Goal: Find contact information: Find contact information

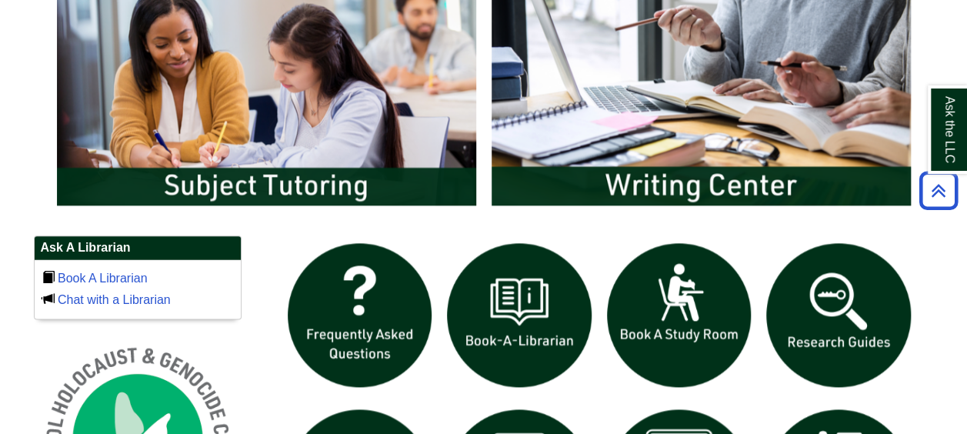
scroll to position [847, 0]
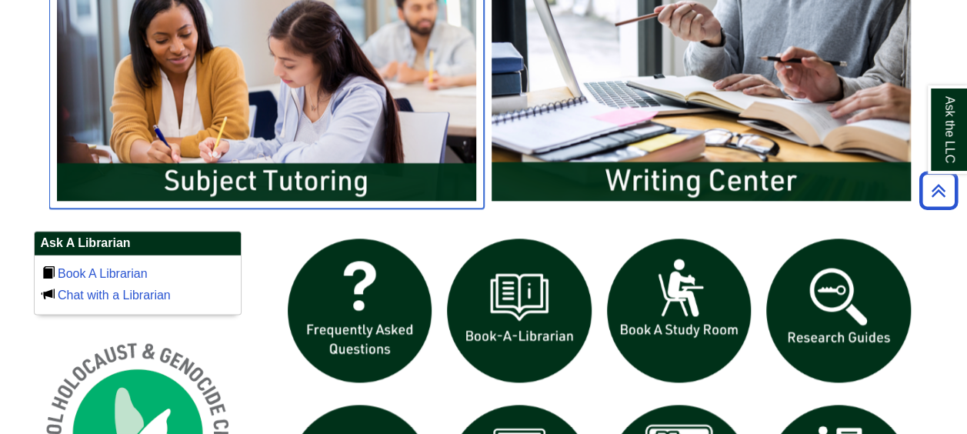
click at [265, 122] on img "slideshow" at bounding box center [266, 91] width 435 height 234
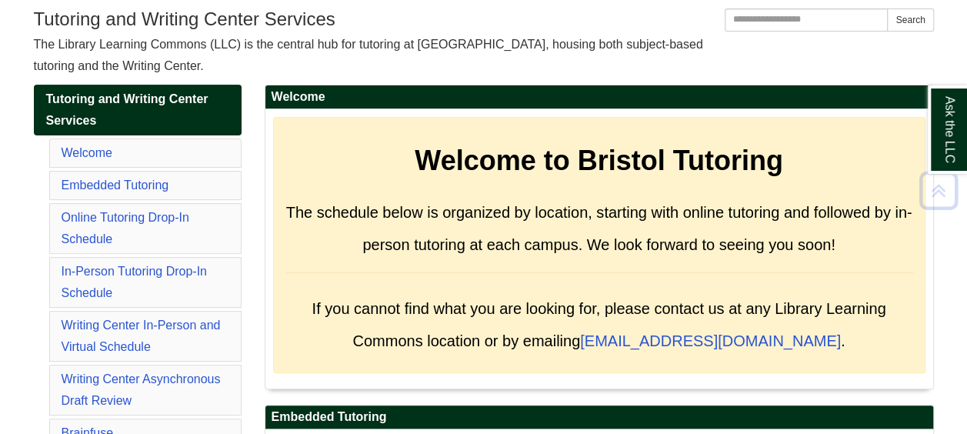
scroll to position [154, 0]
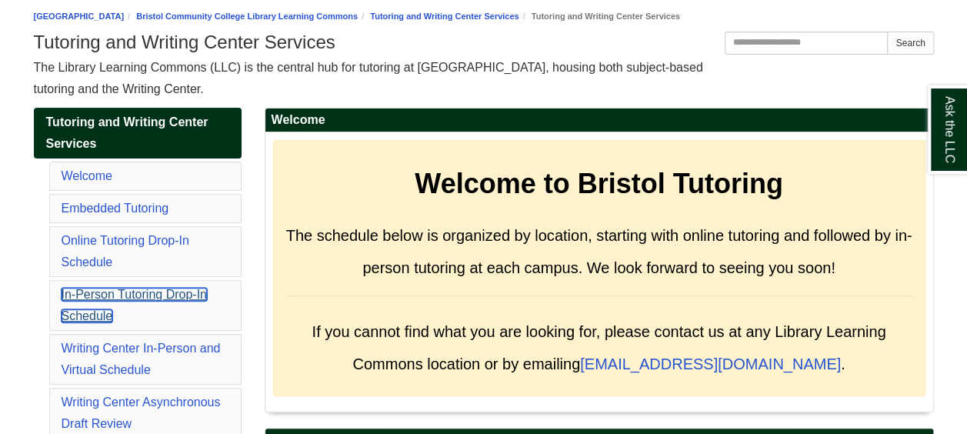
click at [109, 290] on link "In-Person Tutoring Drop-In Schedule" at bounding box center [134, 305] width 145 height 35
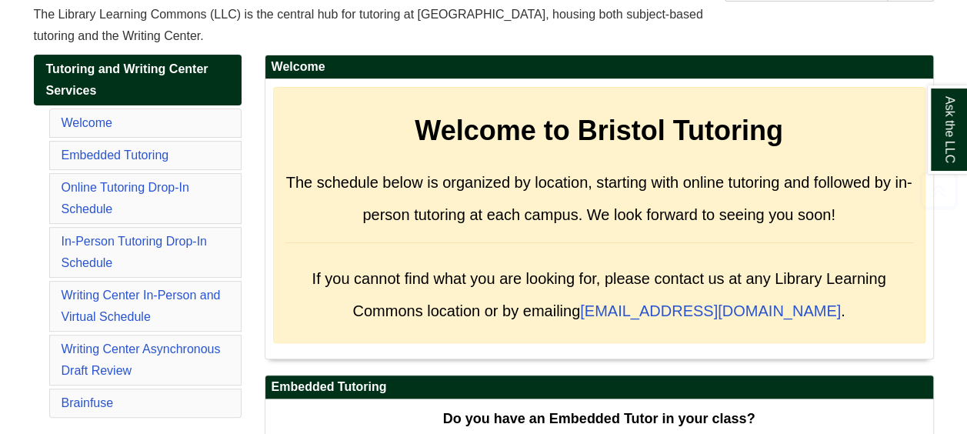
scroll to position [231, 0]
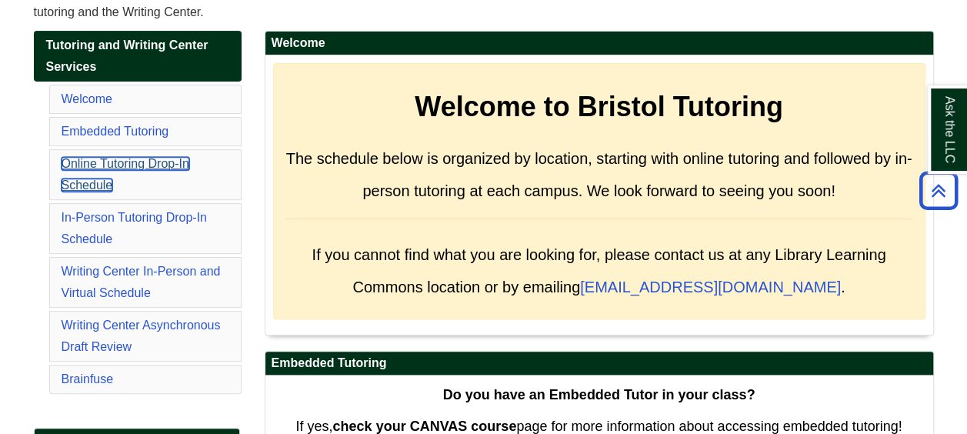
click at [137, 162] on link "Online Tutoring Drop-In Schedule" at bounding box center [126, 174] width 128 height 35
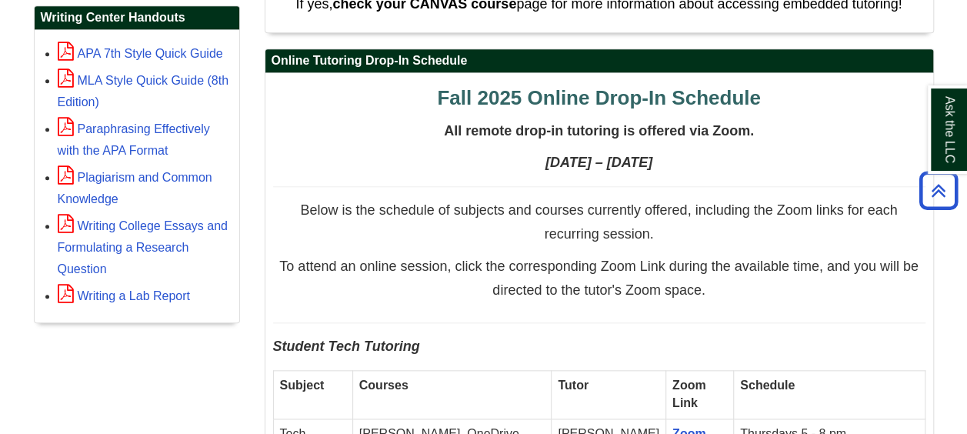
scroll to position [620, 0]
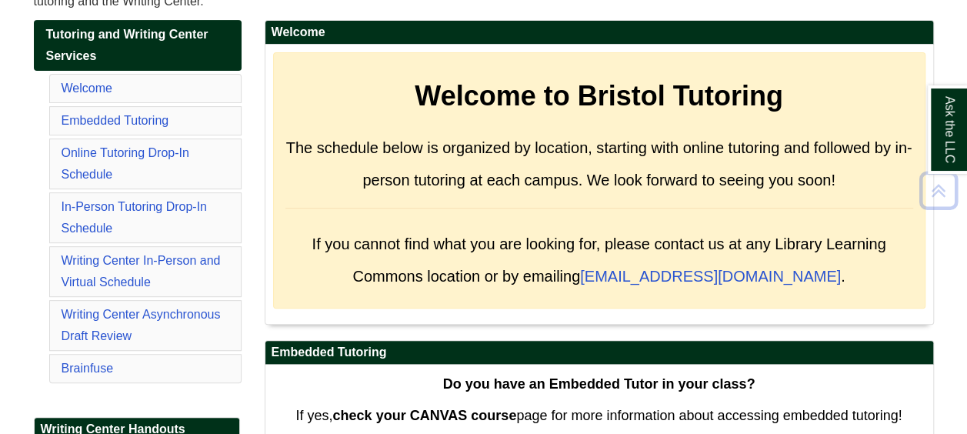
scroll to position [319, 0]
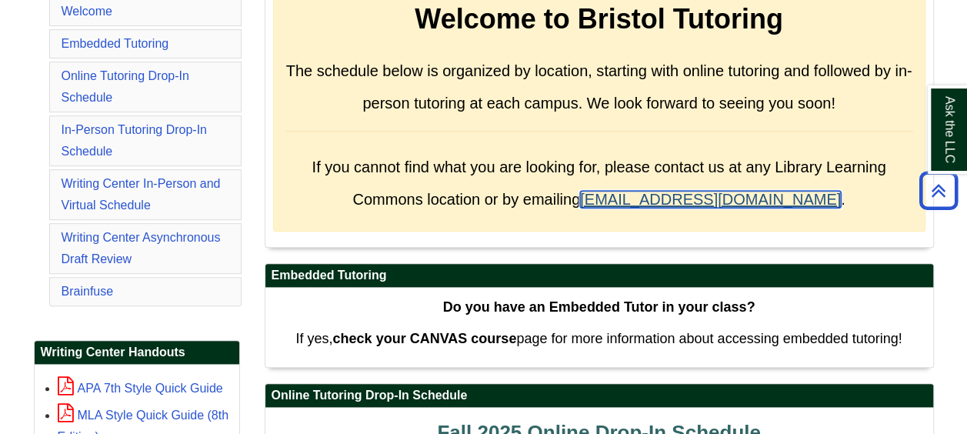
click at [636, 194] on link "[EMAIL_ADDRESS][DOMAIN_NAME]" at bounding box center [710, 199] width 261 height 17
click at [636, 197] on link "[EMAIL_ADDRESS][DOMAIN_NAME]" at bounding box center [710, 199] width 261 height 17
click at [639, 195] on link "[EMAIL_ADDRESS][DOMAIN_NAME]" at bounding box center [710, 199] width 261 height 17
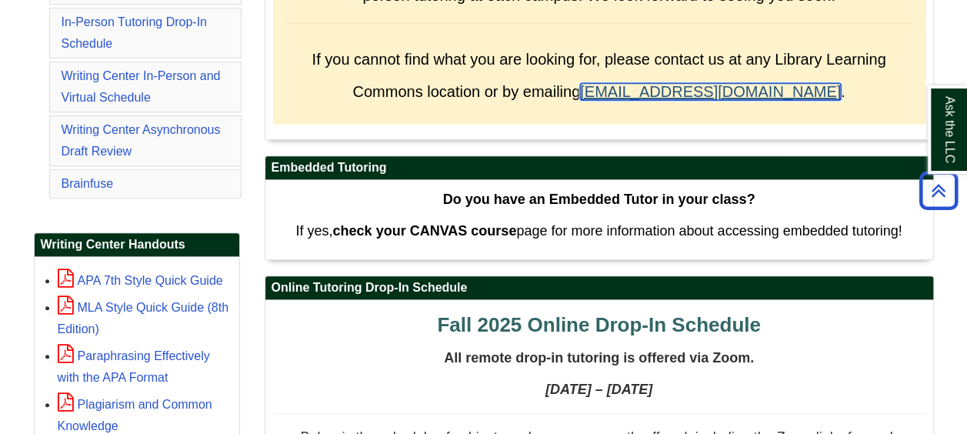
scroll to position [396, 0]
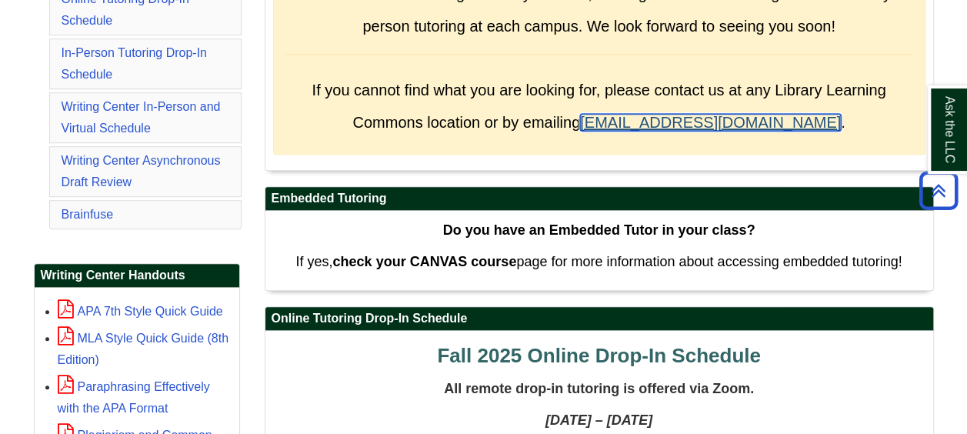
click at [686, 119] on link "[EMAIL_ADDRESS][DOMAIN_NAME]" at bounding box center [710, 122] width 261 height 17
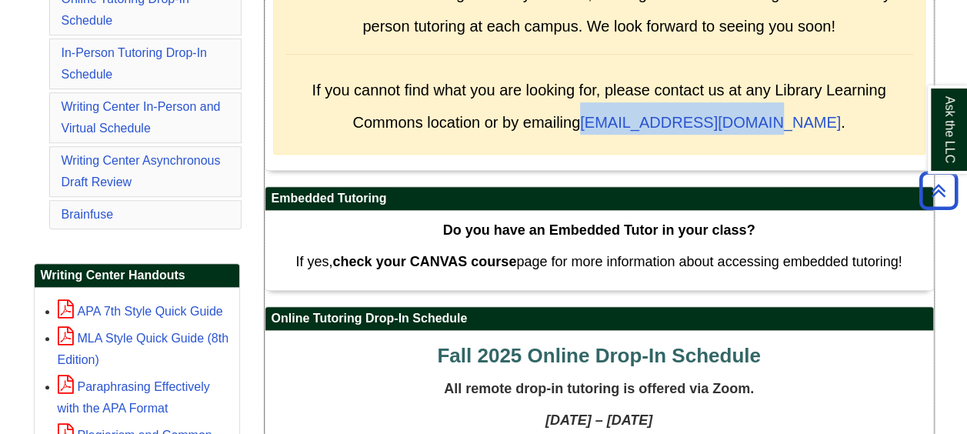
drag, startPoint x: 625, startPoint y: 117, endPoint x: 798, endPoint y: 117, distance: 173.2
click at [798, 117] on span "If you cannot find what you are looking for, please contact us at any Library L…" at bounding box center [599, 106] width 574 height 49
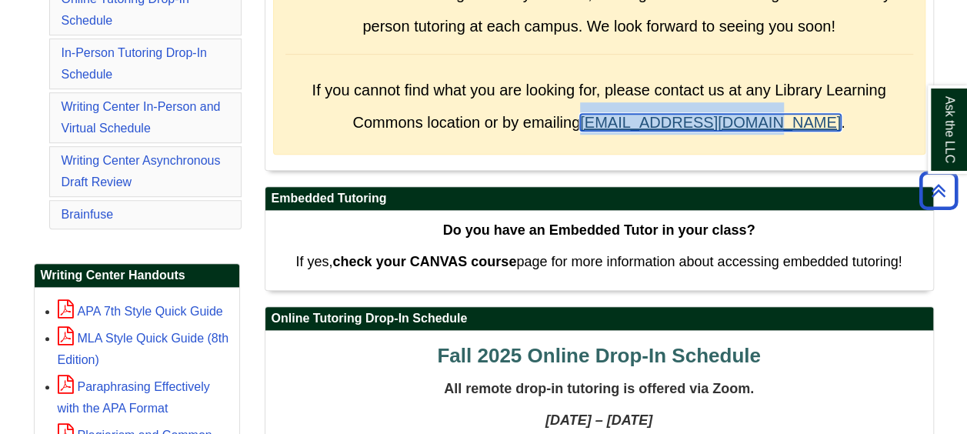
drag, startPoint x: 798, startPoint y: 117, endPoint x: 772, endPoint y: 119, distance: 26.2
copy span "[EMAIL_ADDRESS][DOMAIN_NAME]"
